Goal: Information Seeking & Learning: Learn about a topic

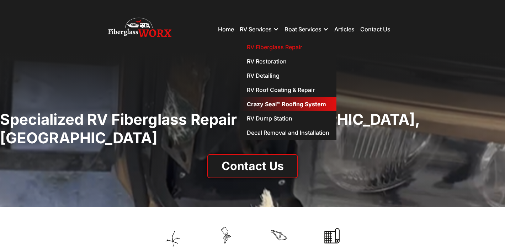
click at [262, 104] on link "Crazy Seal™ Roofing System" at bounding box center [288, 104] width 97 height 14
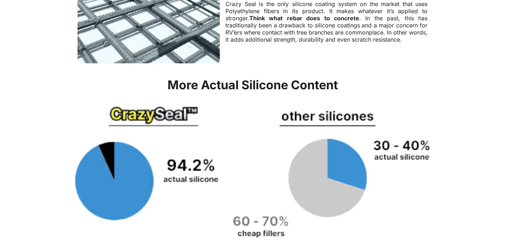
scroll to position [481, 0]
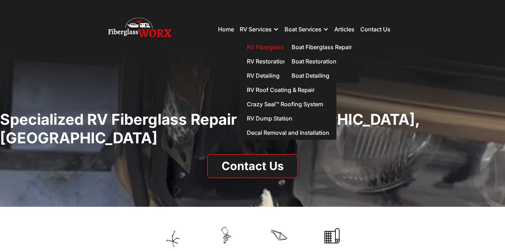
click at [252, 27] on div "RV Services" at bounding box center [256, 29] width 32 height 7
